Goal: Information Seeking & Learning: Learn about a topic

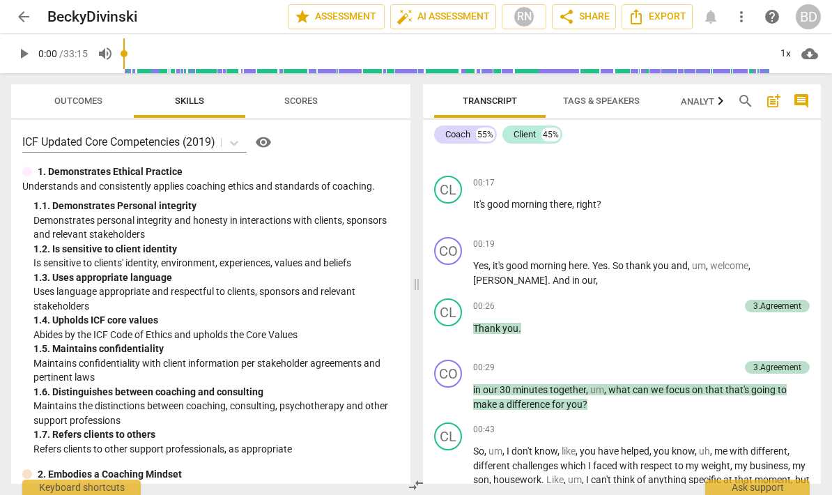
scroll to position [169, 0]
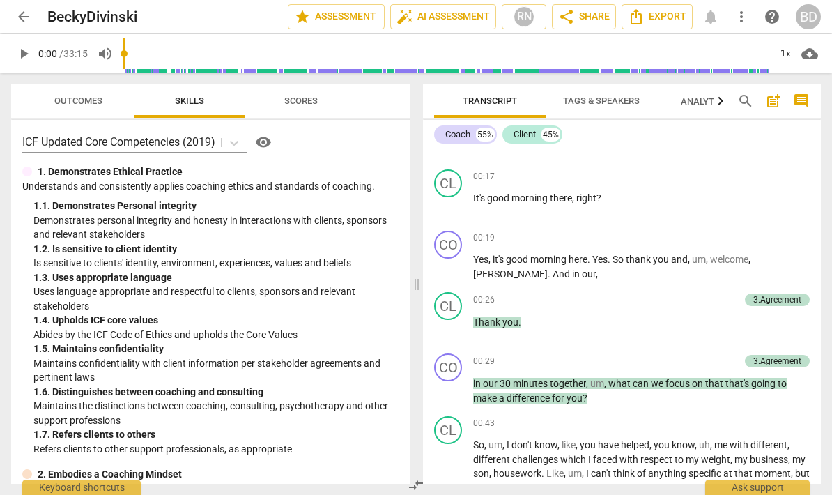
click at [454, 385] on span "play_arrow" at bounding box center [448, 390] width 17 height 17
click at [446, 393] on span "pause" at bounding box center [448, 390] width 17 height 17
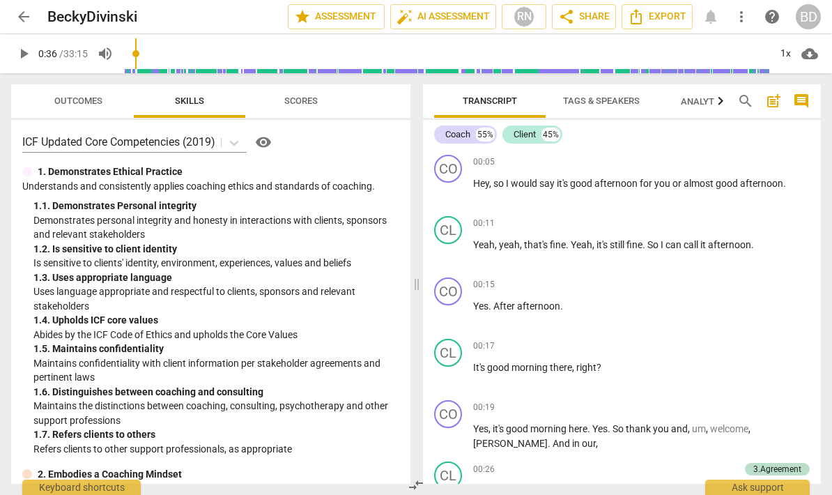
scroll to position [0, 0]
click at [451, 193] on span "play_arrow" at bounding box center [448, 191] width 17 height 17
click at [456, 316] on span "pause" at bounding box center [448, 314] width 17 height 17
click at [445, 313] on span "play_arrow" at bounding box center [448, 314] width 17 height 17
click at [454, 314] on span "pause" at bounding box center [448, 314] width 17 height 17
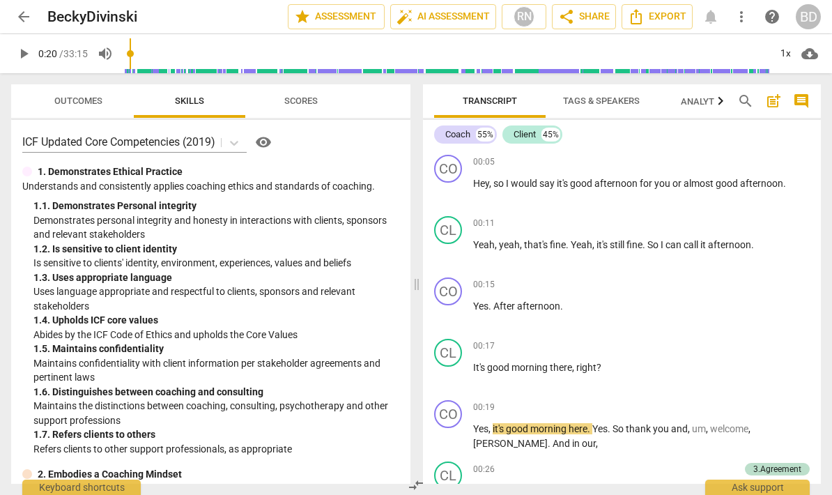
click at [449, 313] on span "play_arrow" at bounding box center [448, 314] width 17 height 17
click at [456, 311] on span "pause" at bounding box center [448, 314] width 17 height 17
click at [453, 320] on span "play_arrow" at bounding box center [448, 314] width 17 height 17
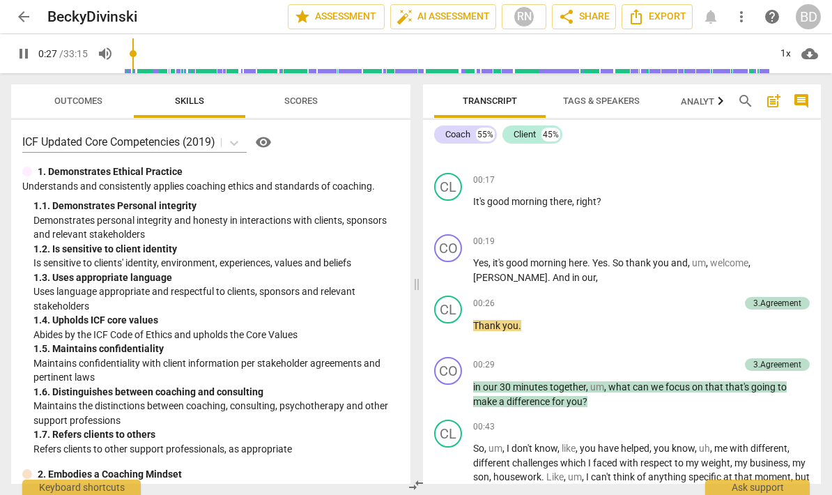
scroll to position [160, 0]
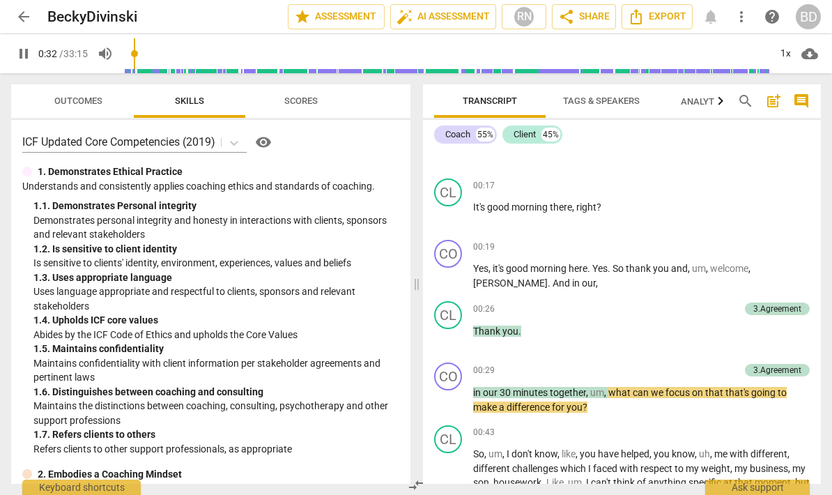
click at [453, 399] on span "pause" at bounding box center [448, 400] width 17 height 17
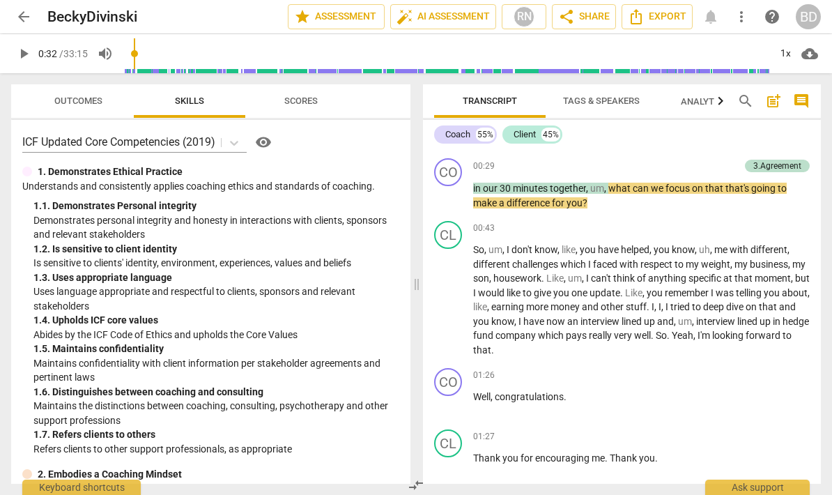
scroll to position [365, 0]
click at [442, 196] on span "play_arrow" at bounding box center [448, 195] width 17 height 17
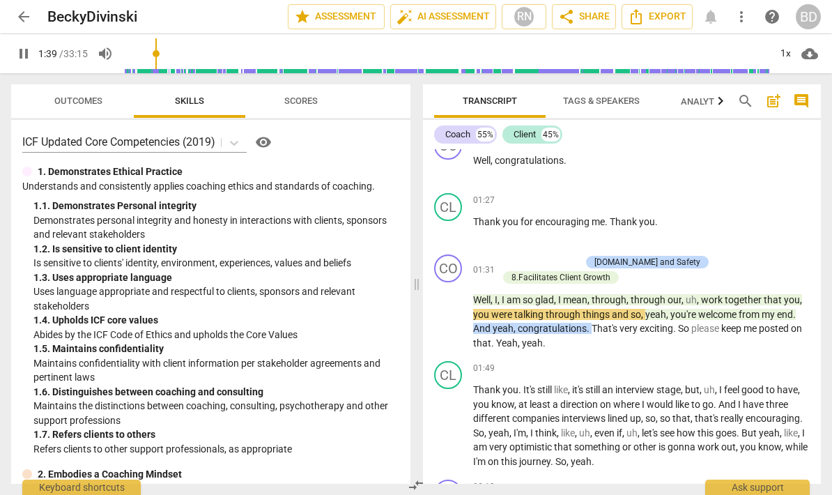
scroll to position [604, 0]
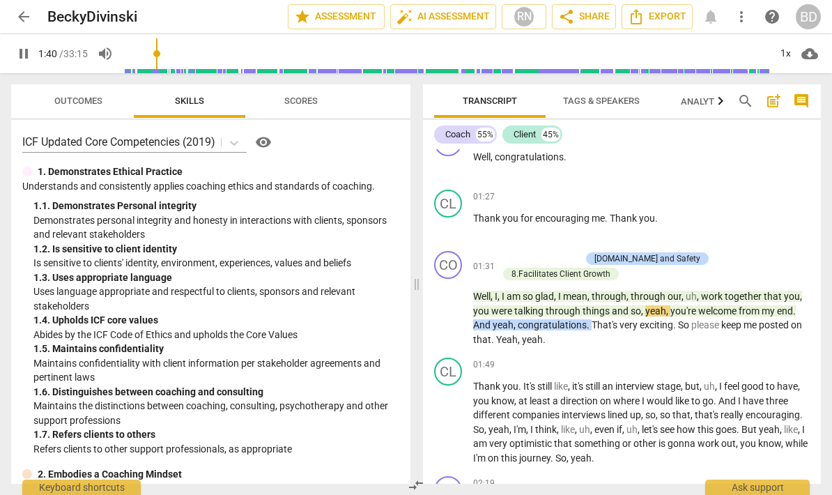
click at [451, 302] on span "pause" at bounding box center [448, 310] width 17 height 17
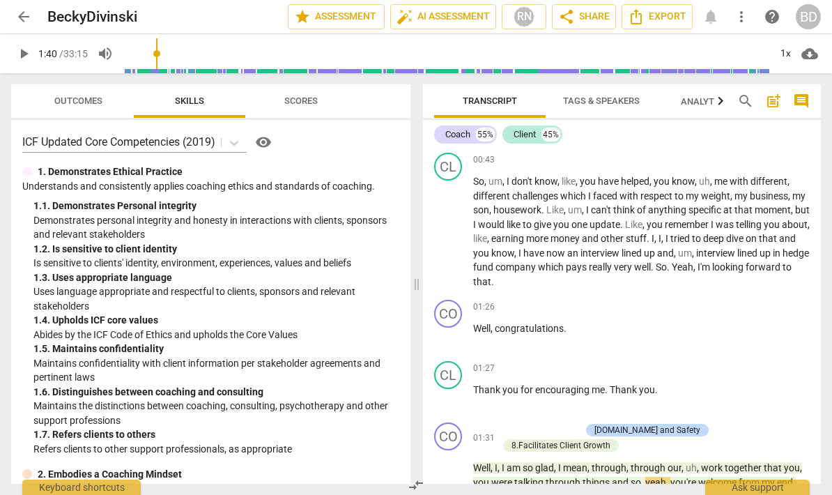
scroll to position [434, 0]
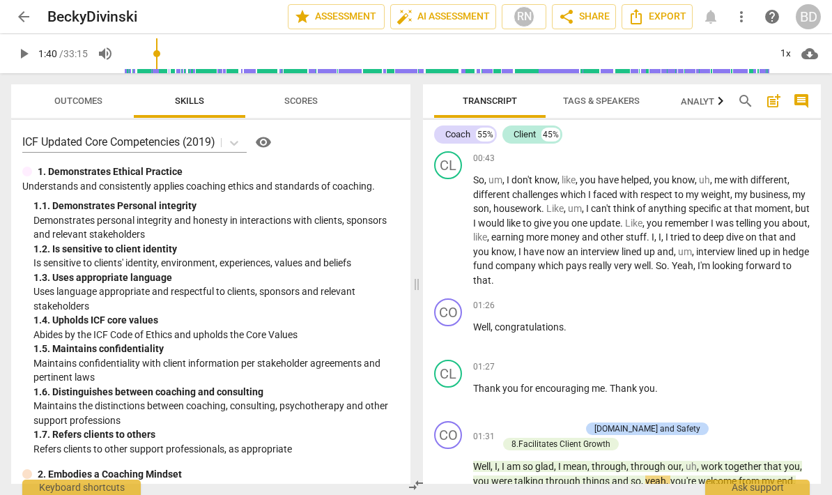
click at [533, 270] on p "So , um , I don't know , like , you have helped , you know , uh , me with diffe…" at bounding box center [641, 230] width 336 height 114
click at [672, 263] on span "." at bounding box center [669, 265] width 5 height 11
click at [657, 250] on span "up" at bounding box center [650, 251] width 13 height 11
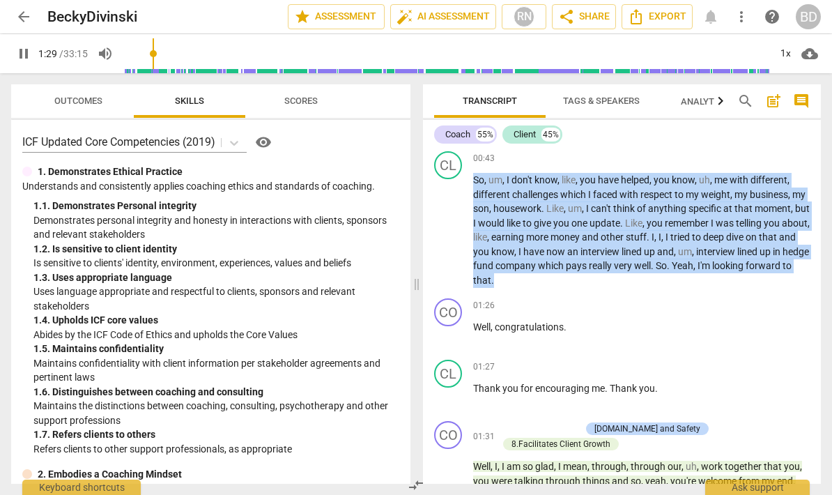
click at [454, 340] on button "pause" at bounding box center [449, 335] width 22 height 22
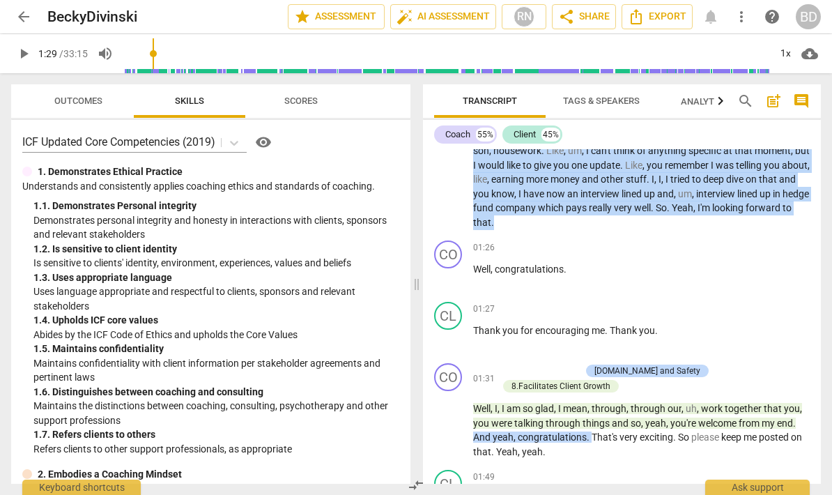
scroll to position [494, 0]
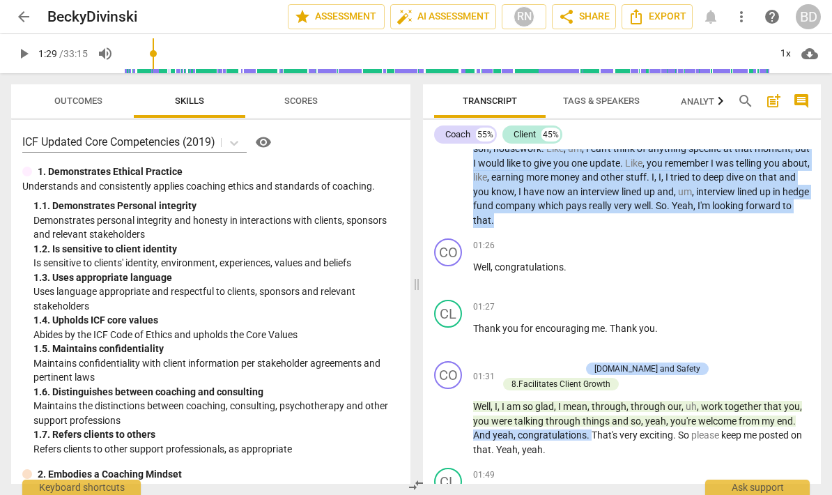
click at [610, 279] on div "01:26 + Add competency keyboard_arrow_right Well , congratulations ." at bounding box center [641, 263] width 336 height 50
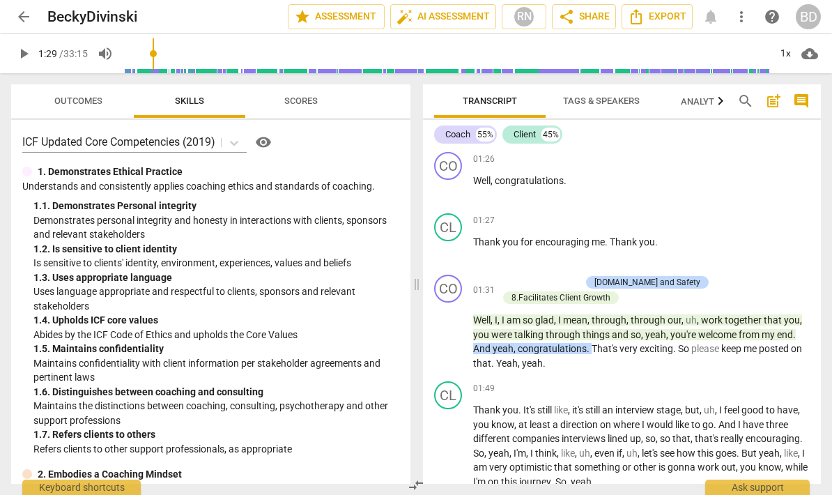
scroll to position [583, 0]
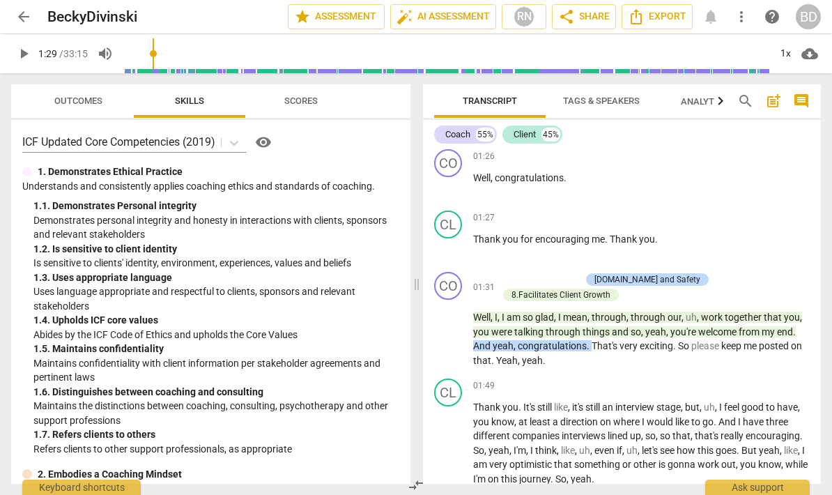
click at [457, 242] on span "play_arrow" at bounding box center [448, 247] width 17 height 17
click at [450, 326] on span "pause" at bounding box center [448, 331] width 17 height 17
click at [451, 320] on button "play_arrow" at bounding box center [449, 331] width 22 height 22
click at [454, 323] on span "pause" at bounding box center [448, 331] width 17 height 17
click at [450, 327] on span "play_arrow" at bounding box center [448, 331] width 17 height 17
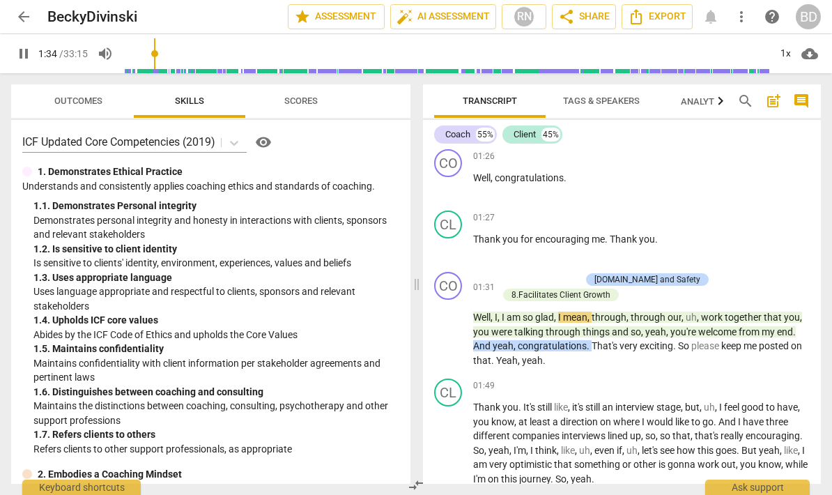
click at [451, 330] on button "pause" at bounding box center [449, 331] width 22 height 22
click at [459, 323] on span "play_arrow" at bounding box center [449, 331] width 22 height 17
click at [459, 323] on span "pause" at bounding box center [449, 331] width 22 height 17
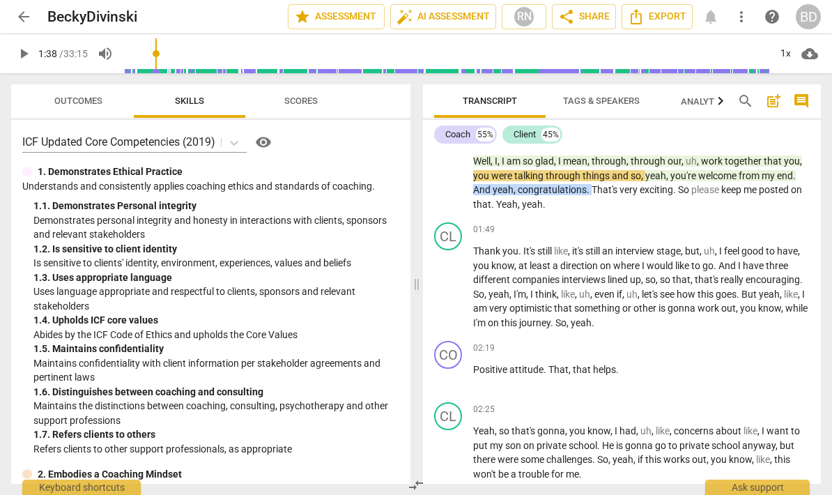
scroll to position [741, 0]
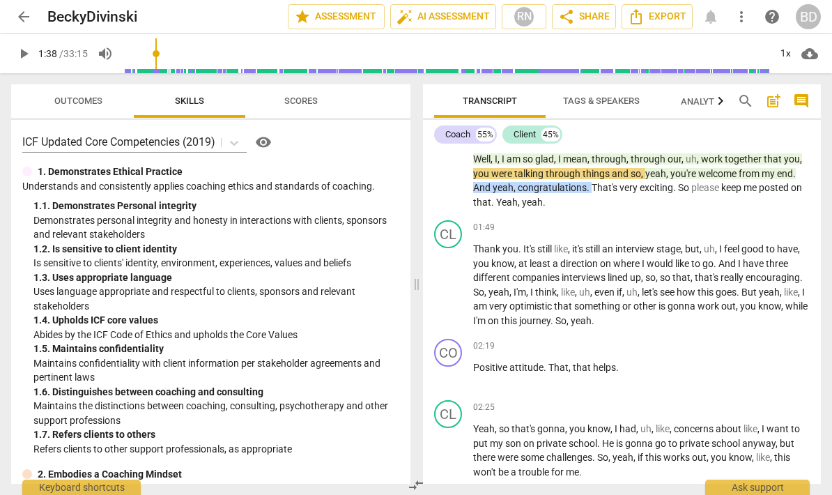
click at [448, 274] on button "play_arrow" at bounding box center [449, 285] width 22 height 22
click at [436, 289] on div "CL play_arrow pause" at bounding box center [453, 273] width 39 height 107
click at [450, 367] on span "pause" at bounding box center [448, 375] width 17 height 17
click at [451, 367] on span "play_arrow" at bounding box center [448, 375] width 17 height 17
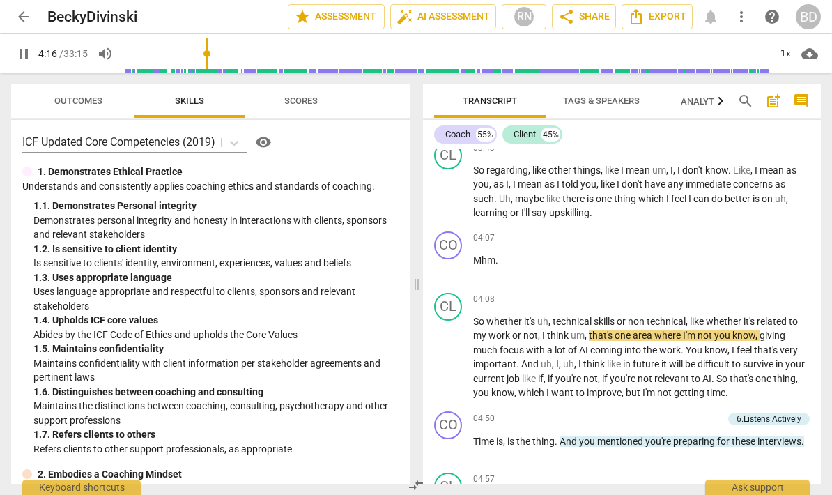
scroll to position [1650, 0]
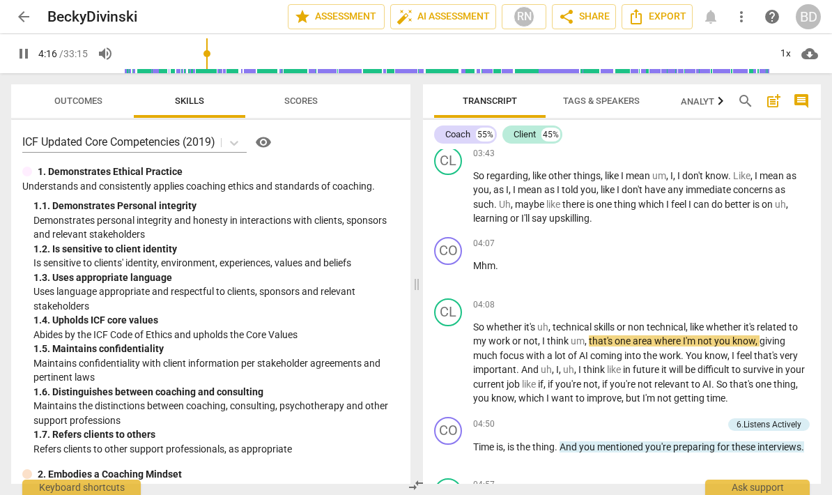
click at [455, 355] on span "pause" at bounding box center [448, 363] width 17 height 17
click at [458, 355] on span "play_arrow" at bounding box center [449, 363] width 22 height 17
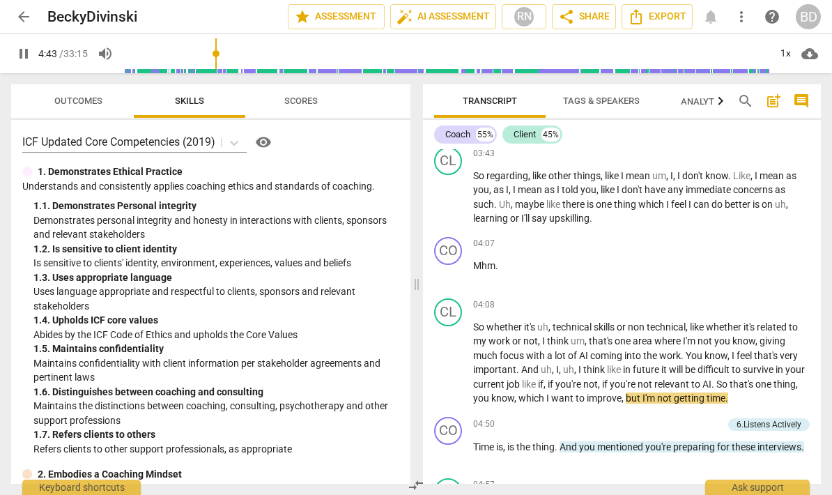
click at [451, 355] on span "pause" at bounding box center [448, 363] width 17 height 17
click at [2, 202] on div "Outcomes Skills Scores ICF Updated Core Competencies (2019) visibility 1. Demon…" at bounding box center [208, 283] width 416 height 421
click at [1, 201] on div "Outcomes Skills Scores ICF Updated Core Competencies (2019) visibility 1. Demon…" at bounding box center [208, 283] width 416 height 421
click at [6, 209] on div "Outcomes Skills Scores ICF Updated Core Competencies (2019) visibility 1. Demon…" at bounding box center [208, 283] width 416 height 421
click at [2, 206] on div "Outcomes Skills Scores ICF Updated Core Competencies (2019) visibility 1. Demon…" at bounding box center [208, 283] width 416 height 421
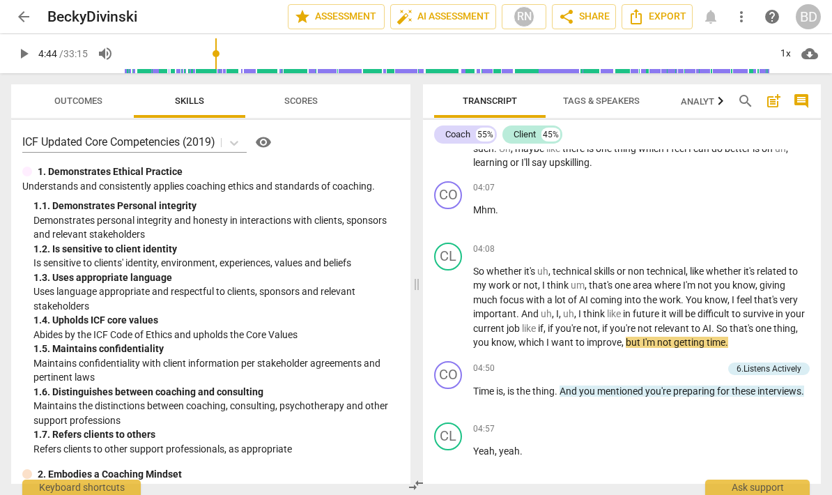
scroll to position [1742, 0]
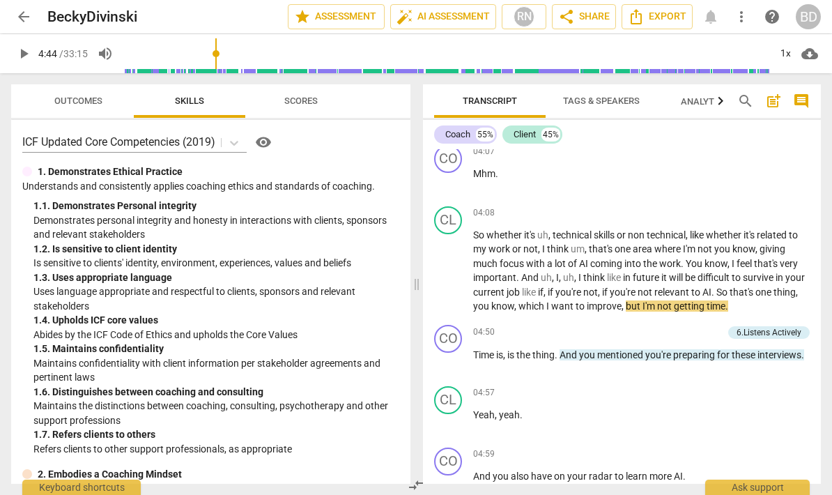
click at [451, 261] on button "play_arrow" at bounding box center [449, 272] width 22 height 22
click at [460, 263] on span "pause" at bounding box center [449, 271] width 22 height 17
click at [453, 263] on span "play_arrow" at bounding box center [448, 271] width 17 height 17
click at [38, 89] on button "Outcomes" at bounding box center [77, 100] width 111 height 33
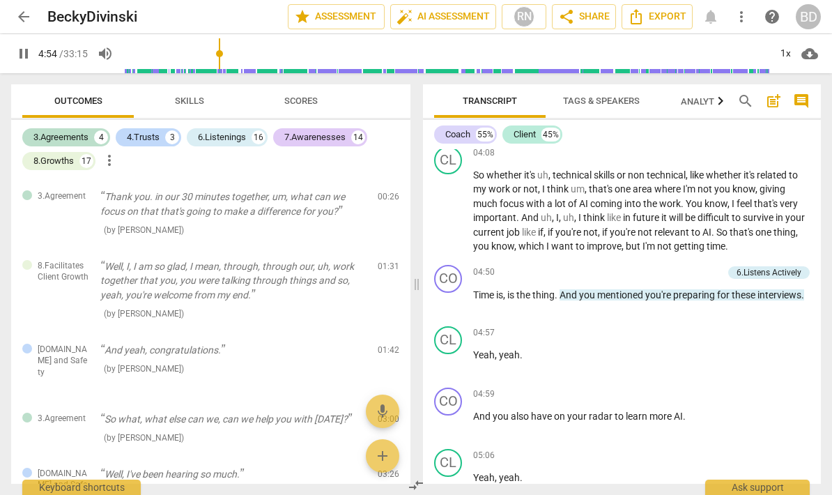
scroll to position [1807, 0]
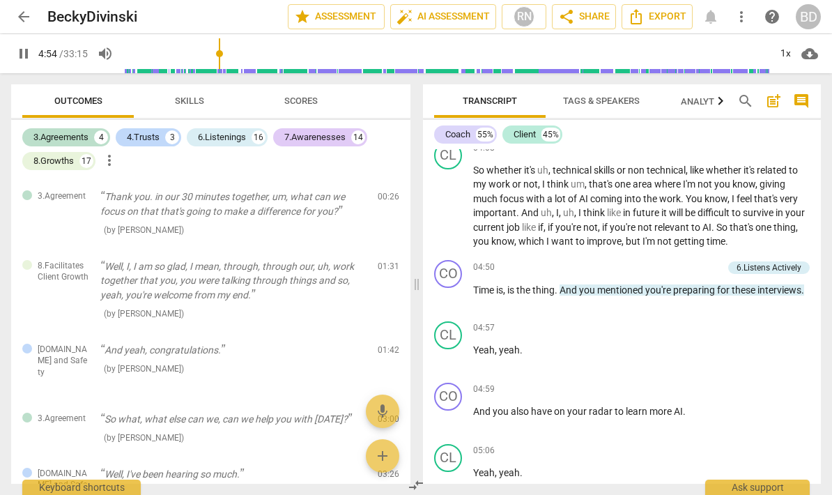
click at [452, 288] on span "pause" at bounding box center [448, 296] width 17 height 17
type input "295"
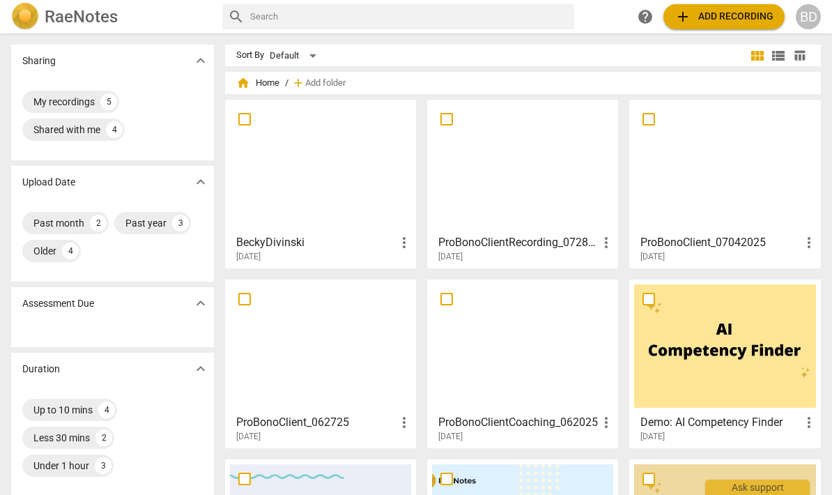
click at [316, 157] on div at bounding box center [320, 166] width 181 height 123
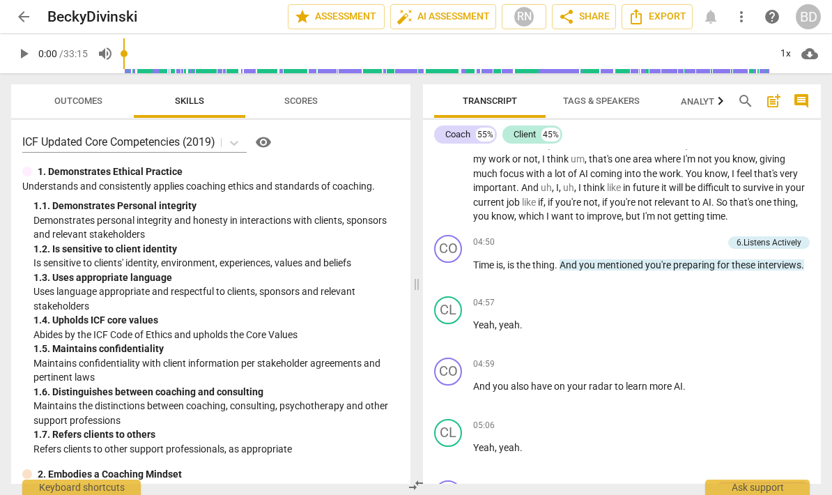
scroll to position [1834, 0]
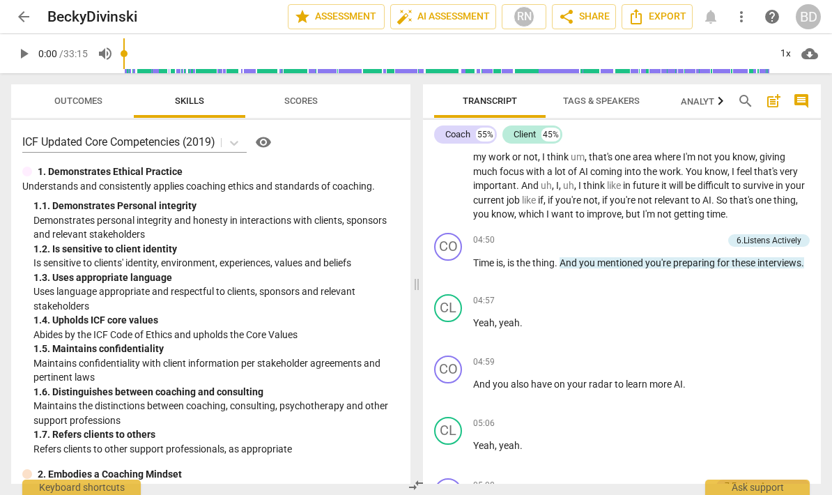
click at [453, 233] on div "CO" at bounding box center [448, 247] width 28 height 28
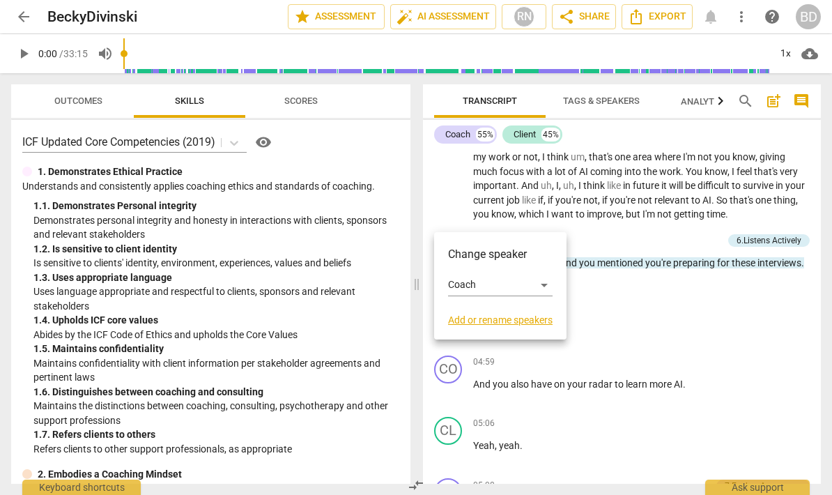
click at [671, 290] on div at bounding box center [416, 247] width 832 height 495
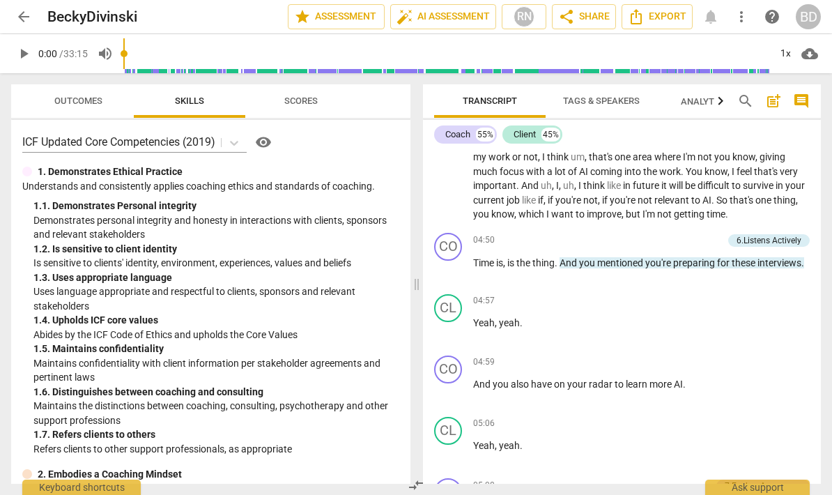
click at [449, 261] on span "play_arrow" at bounding box center [448, 269] width 17 height 17
click at [451, 384] on span "pause" at bounding box center [448, 392] width 17 height 17
click at [448, 445] on span "play_arrow" at bounding box center [448, 453] width 17 height 17
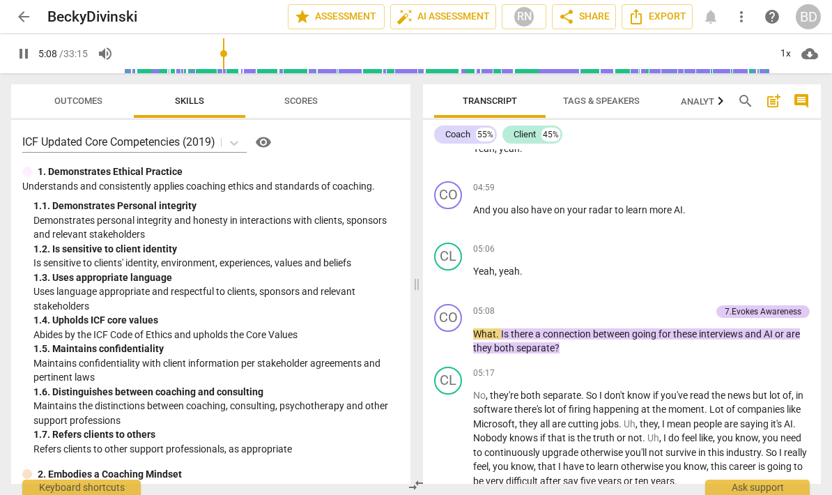
scroll to position [2034, 0]
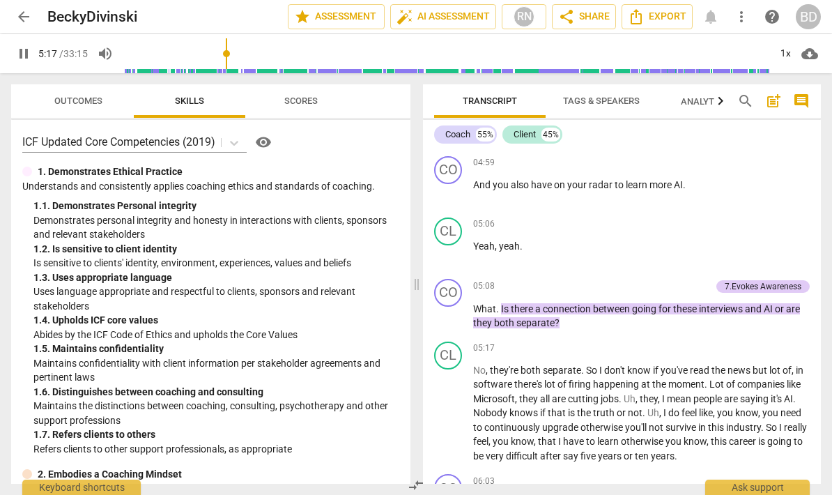
click at [444, 308] on span "pause" at bounding box center [448, 316] width 17 height 17
click at [459, 308] on span "play_arrow" at bounding box center [449, 316] width 22 height 17
click at [455, 405] on span "pause" at bounding box center [448, 413] width 17 height 17
click at [448, 405] on span "play_arrow" at bounding box center [448, 413] width 17 height 17
click at [474, 363] on p "No , they're both separate . So I don't know if you've read the news but lot of…" at bounding box center [641, 413] width 336 height 100
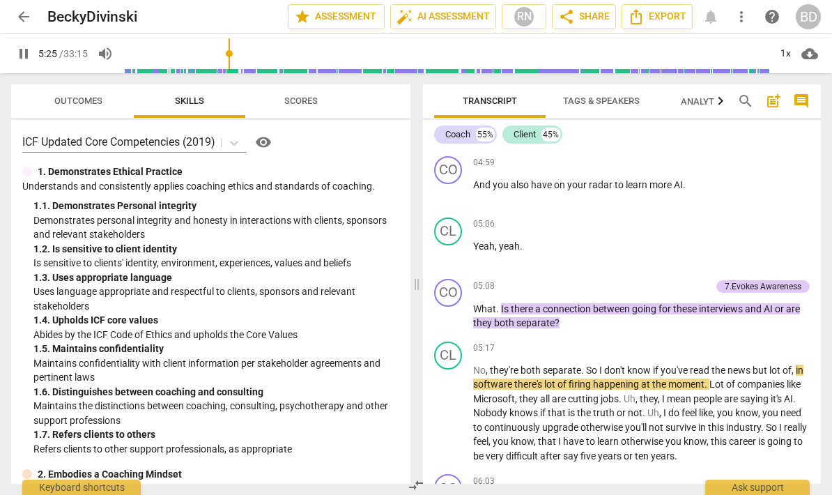
click at [454, 405] on span "pause" at bounding box center [448, 413] width 17 height 17
click at [452, 305] on button "play_arrow" at bounding box center [449, 316] width 22 height 22
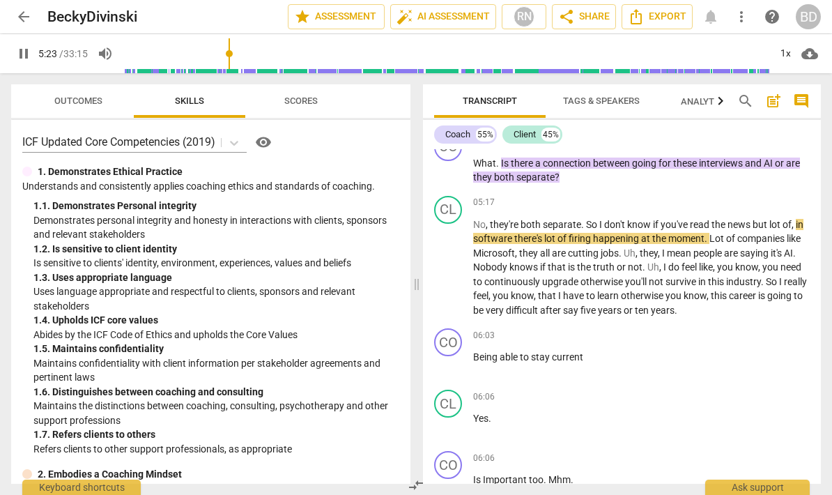
scroll to position [2185, 0]
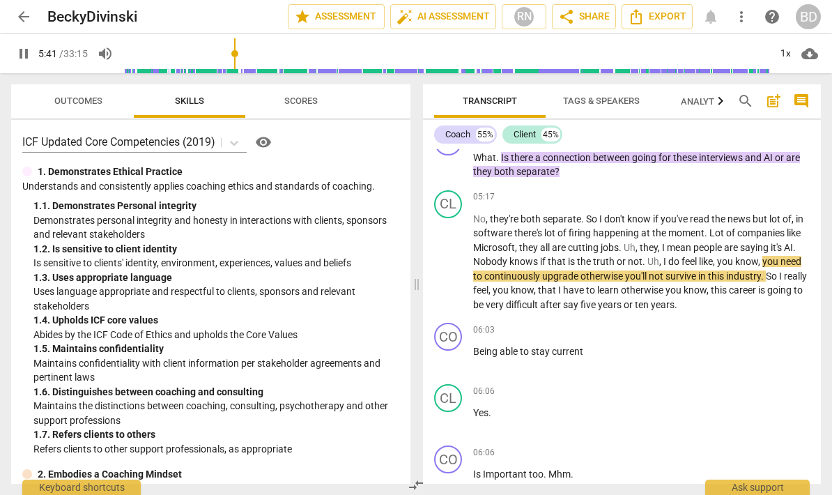
click at [453, 254] on span "pause" at bounding box center [448, 262] width 17 height 17
click at [451, 252] on button "play_arrow" at bounding box center [449, 263] width 22 height 22
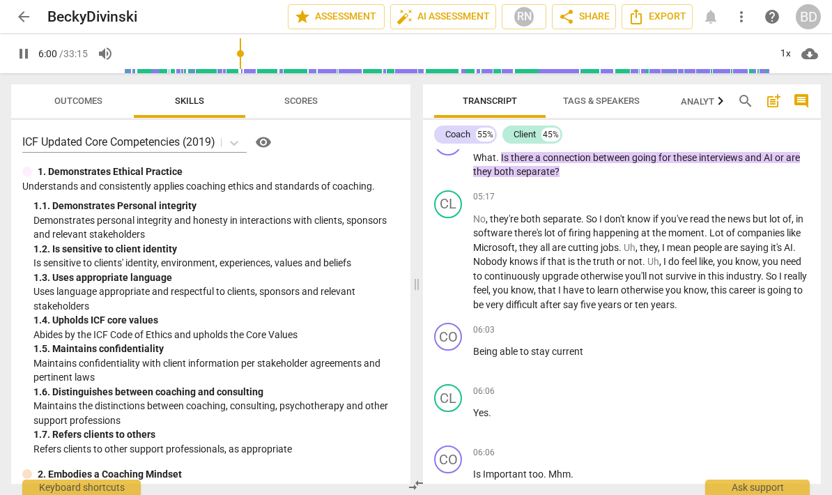
click at [444, 254] on span "pause" at bounding box center [448, 262] width 17 height 17
click at [438, 323] on div "CO" at bounding box center [448, 337] width 28 height 28
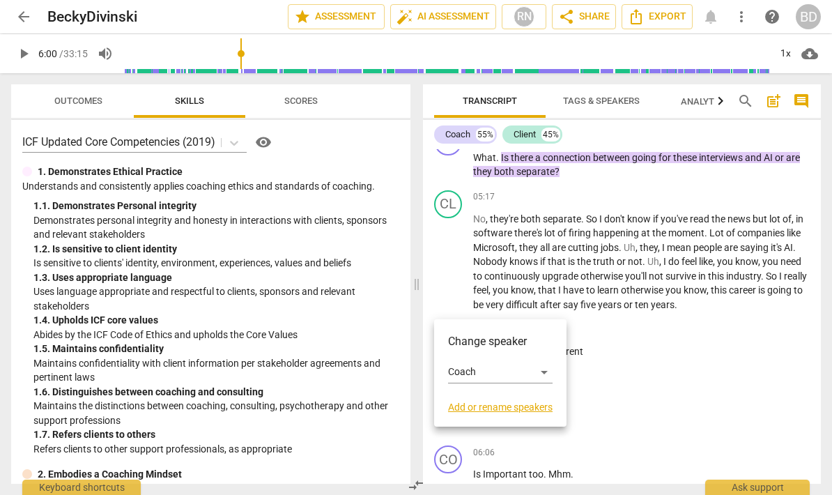
click at [570, 302] on div at bounding box center [416, 247] width 832 height 495
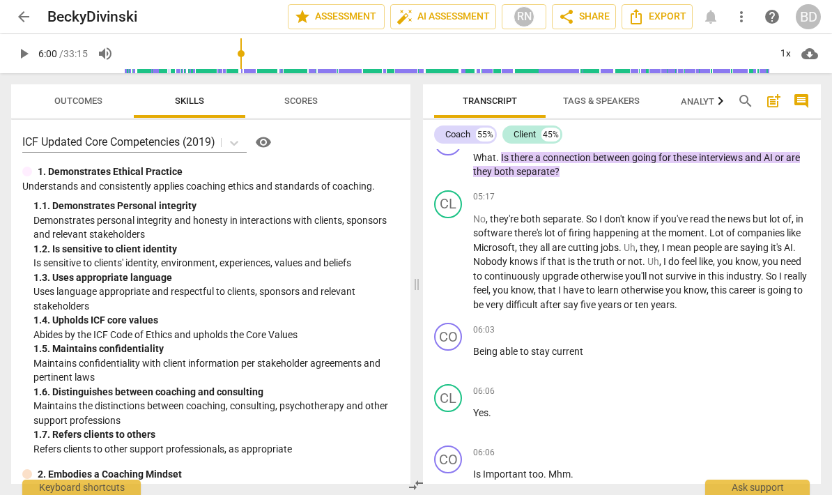
click at [448, 351] on span "play_arrow" at bounding box center [448, 359] width 17 height 17
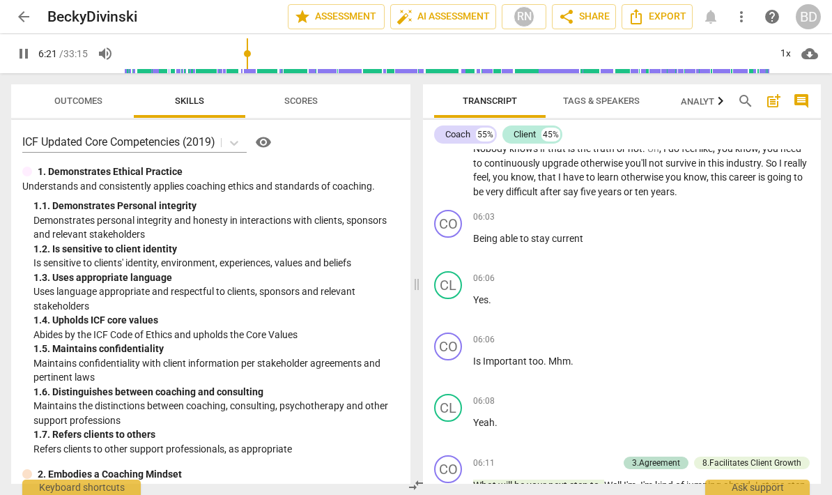
scroll to position [2292, 0]
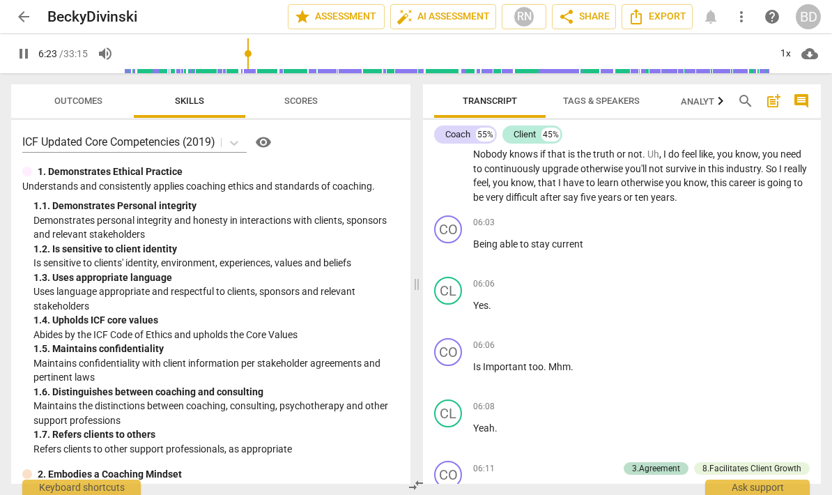
click at [447, 241] on button "pause" at bounding box center [449, 252] width 22 height 22
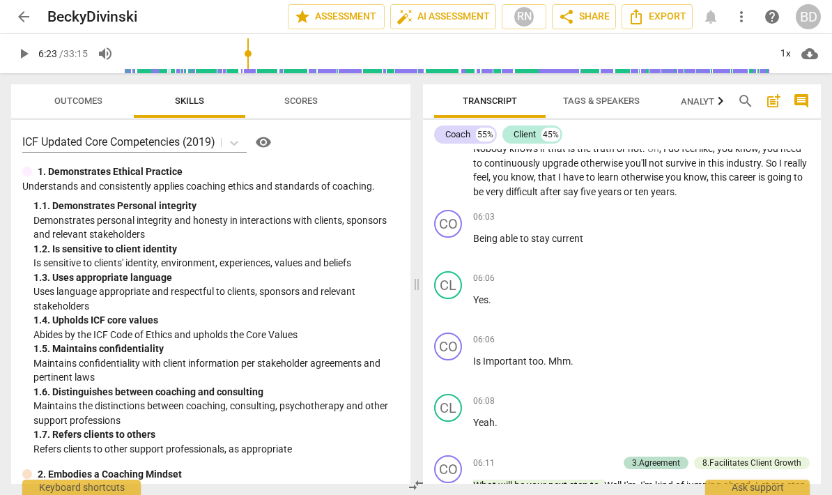
scroll to position [2289, 0]
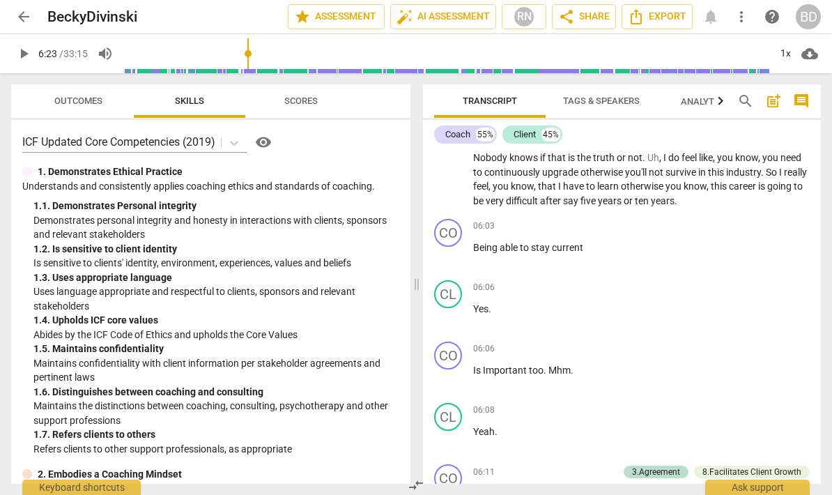
click at [457, 247] on span "play_arrow" at bounding box center [448, 255] width 17 height 17
click at [450, 247] on span "pause" at bounding box center [448, 255] width 17 height 17
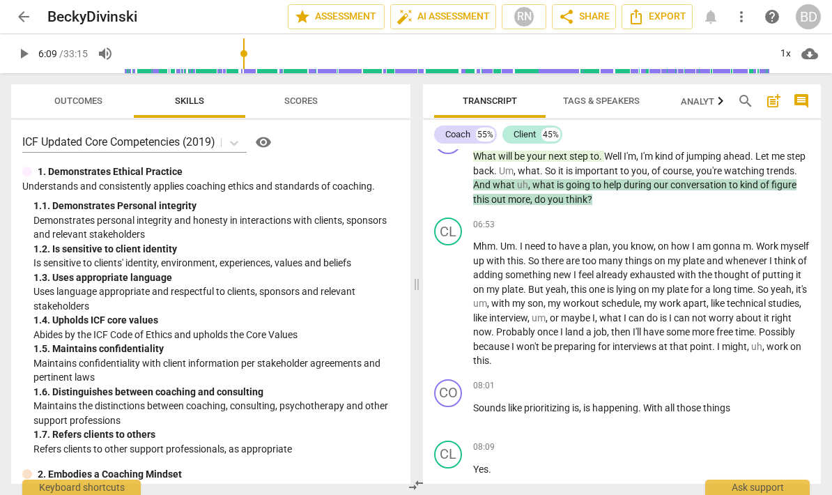
scroll to position [2626, 0]
click at [447, 297] on span "play_arrow" at bounding box center [448, 305] width 17 height 17
click at [449, 408] on span "pause" at bounding box center [448, 416] width 17 height 17
click at [448, 408] on span "play_arrow" at bounding box center [448, 416] width 17 height 17
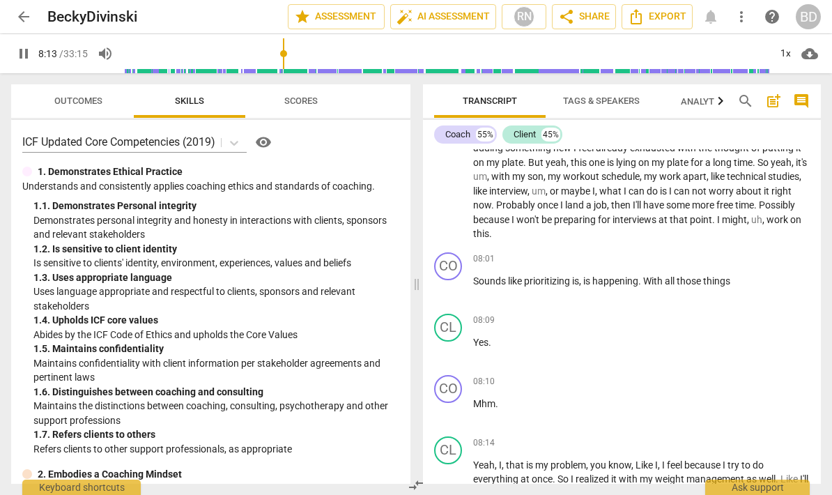
scroll to position [2747, 0]
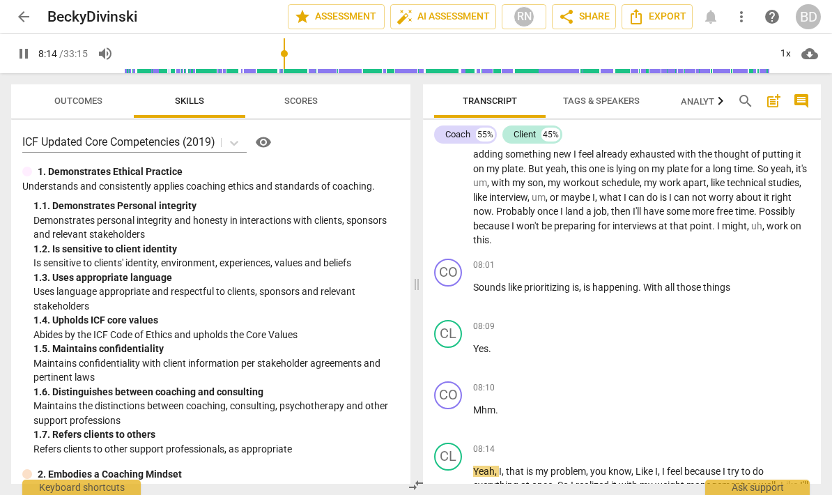
click at [444, 287] on span "pause" at bounding box center [448, 295] width 17 height 17
click at [448, 287] on span "play_arrow" at bounding box center [448, 295] width 17 height 17
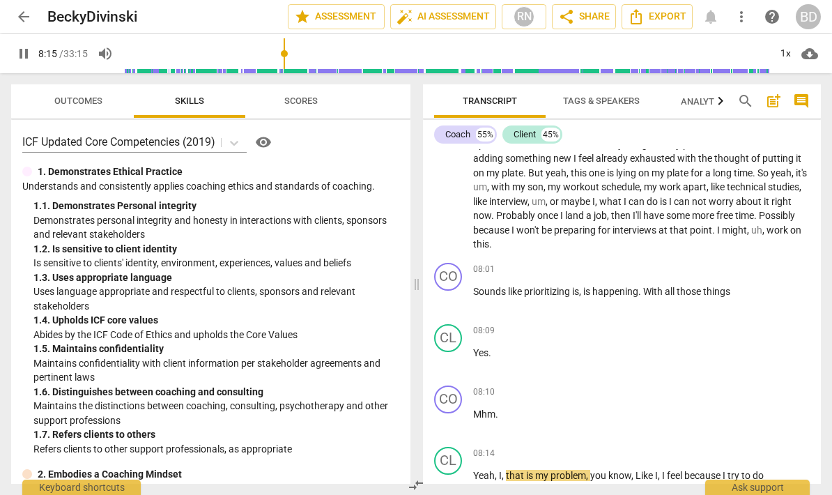
scroll to position [2748, 0]
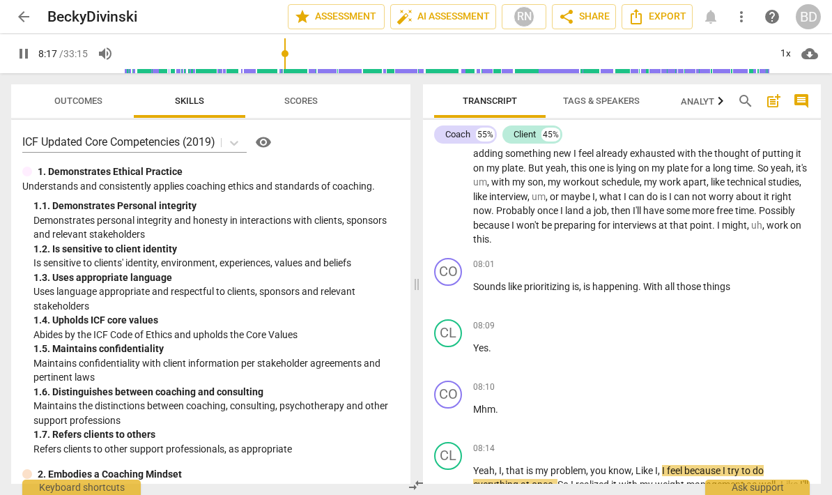
click at [451, 286] on span "pause" at bounding box center [448, 294] width 17 height 17
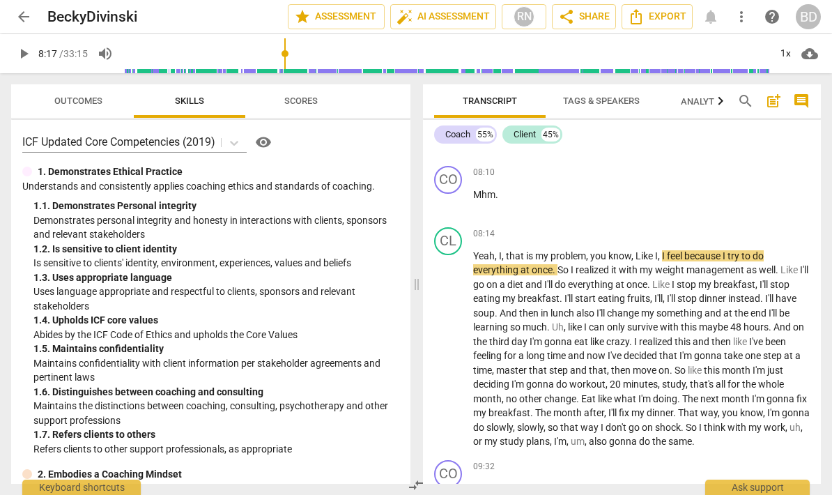
scroll to position [2959, 0]
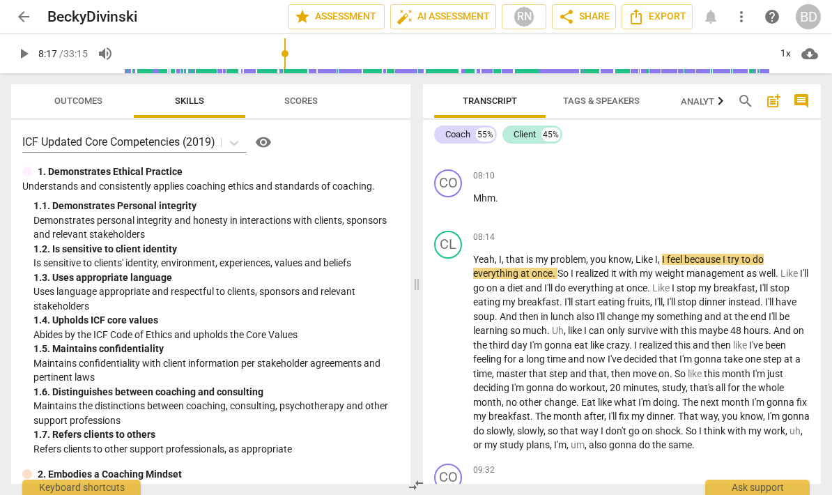
click at [454, 345] on span "play_arrow" at bounding box center [448, 353] width 17 height 17
click at [443, 330] on div "play_arrow pause" at bounding box center [456, 352] width 36 height 189
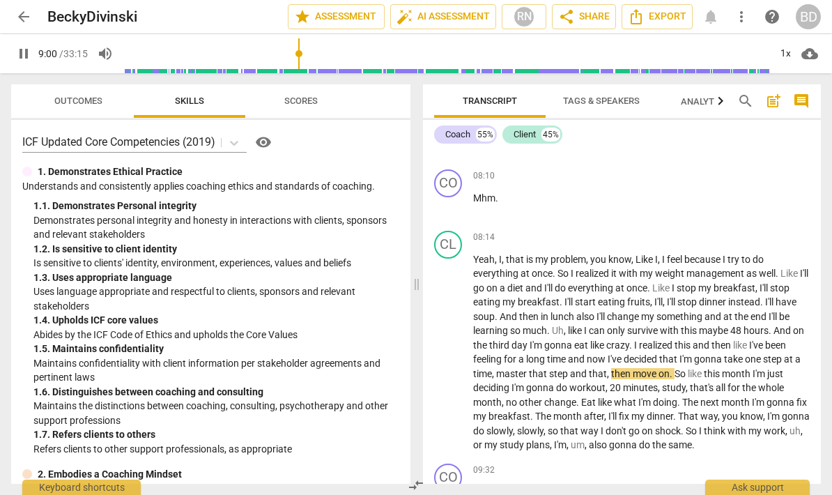
click at [456, 345] on span "pause" at bounding box center [448, 353] width 17 height 17
click at [447, 345] on span "play_arrow" at bounding box center [448, 353] width 17 height 17
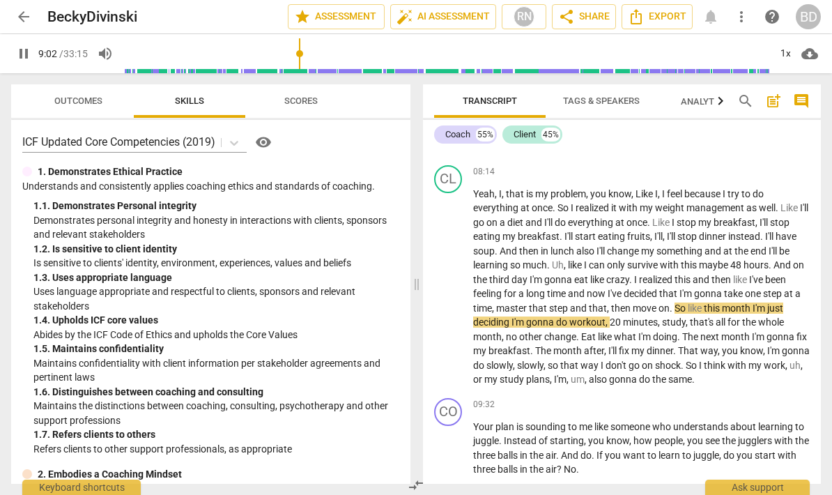
scroll to position [3036, 0]
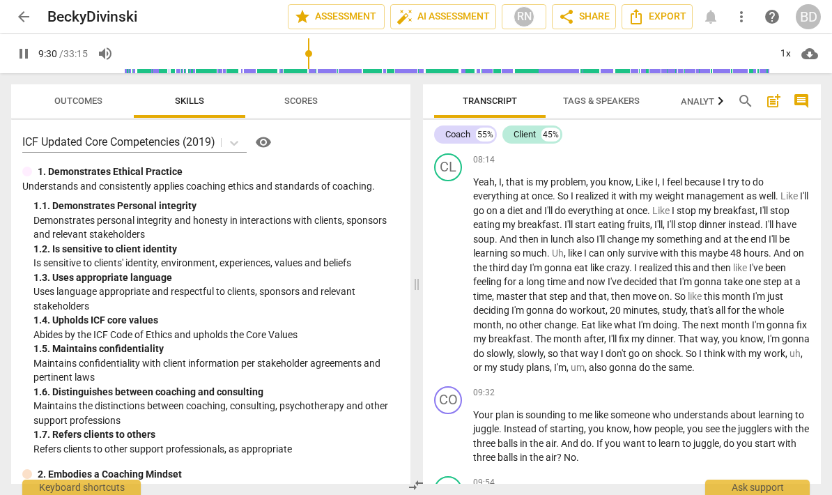
click at [456, 428] on span "pause" at bounding box center [448, 436] width 17 height 17
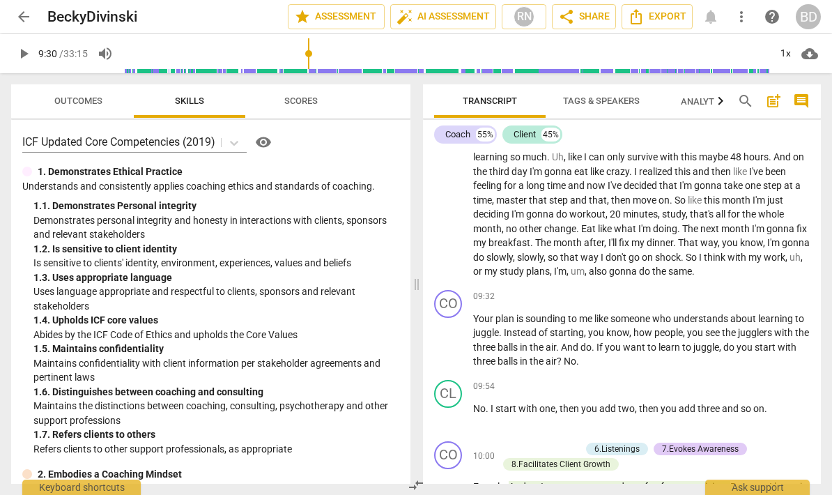
scroll to position [3127, 0]
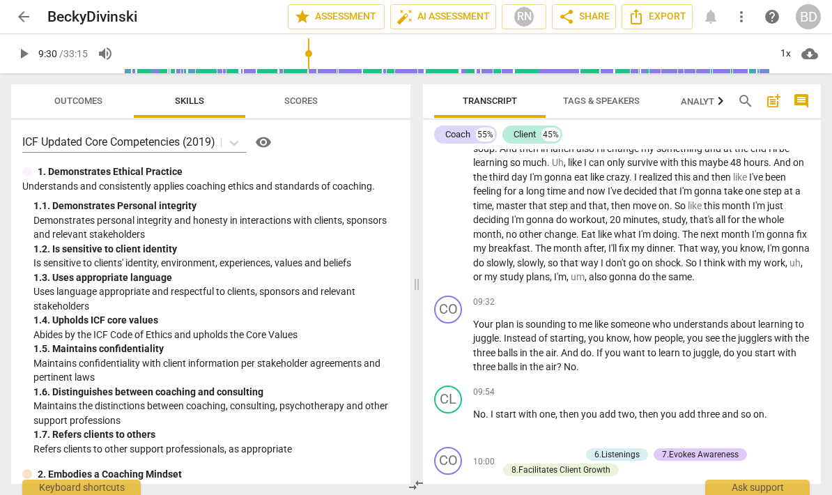
click at [451, 335] on button "play_arrow" at bounding box center [449, 346] width 22 height 22
click at [446, 338] on span "pause" at bounding box center [448, 346] width 17 height 17
click at [449, 338] on span "play_arrow" at bounding box center [448, 346] width 17 height 17
click at [0, 134] on div "Outcomes Skills Scores ICF Updated Core Competencies (2019) visibility 1. Demon…" at bounding box center [208, 283] width 416 height 421
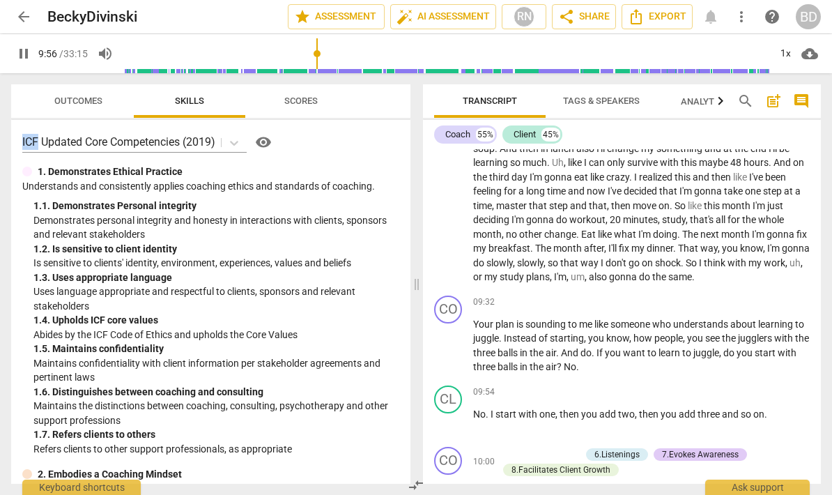
click at [13, 139] on div "ICF Updated Core Competencies (2019) visibility 1. Demonstrates Ethical Practic…" at bounding box center [210, 302] width 399 height 364
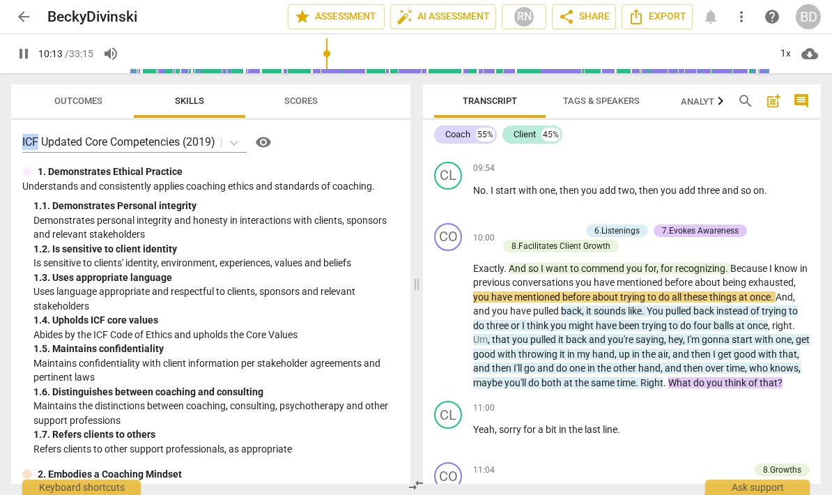
scroll to position [3359, 0]
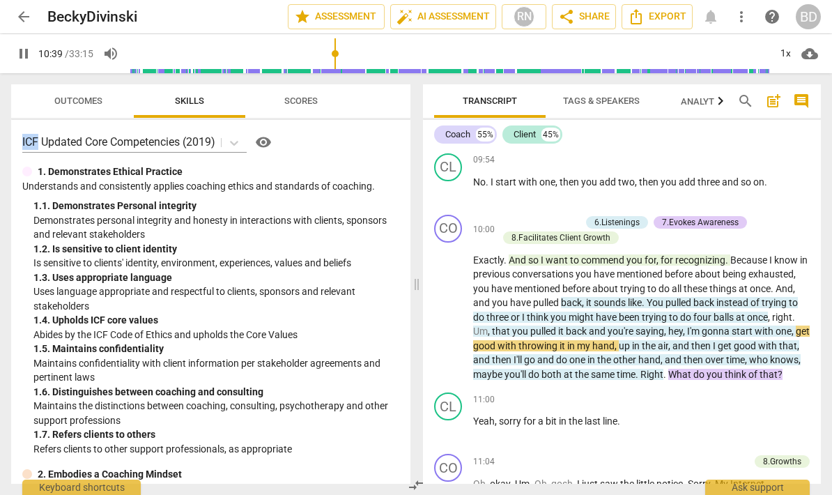
click at [450, 301] on span "pause" at bounding box center [448, 309] width 17 height 17
type input "640"
click at [830, 384] on div "Transcript Tags & Speakers Analytics New search post_add comment Coach 55% Clie…" at bounding box center [624, 283] width 415 height 421
